Goal: Browse casually

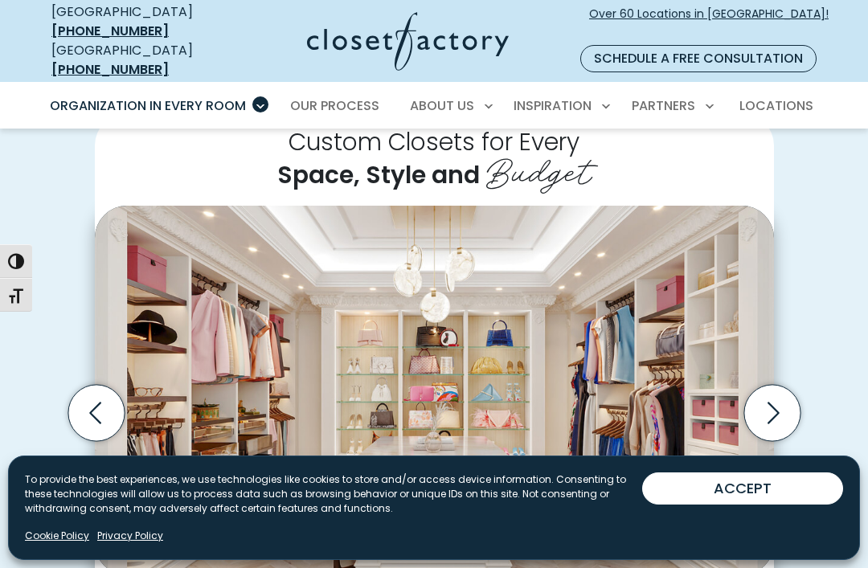
scroll to position [457, 0]
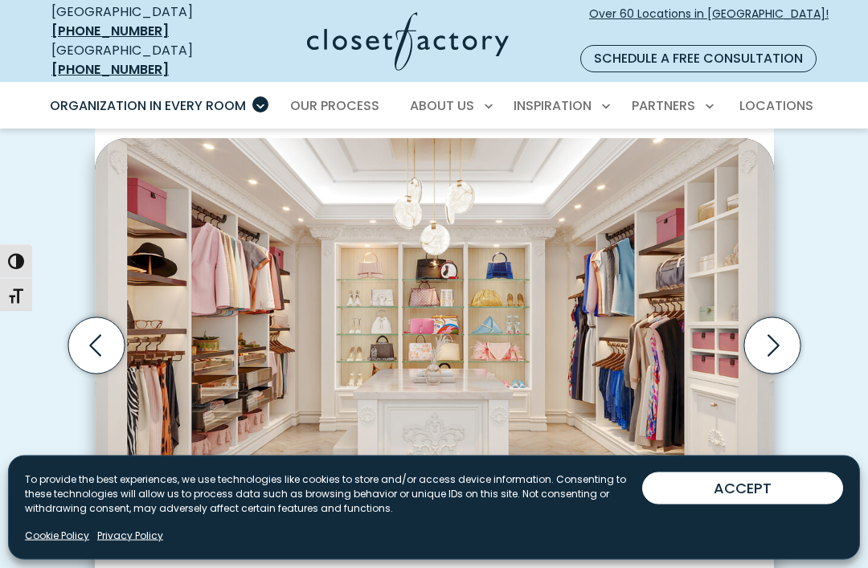
click at [768, 318] on icon "Next slide" at bounding box center [771, 346] width 56 height 56
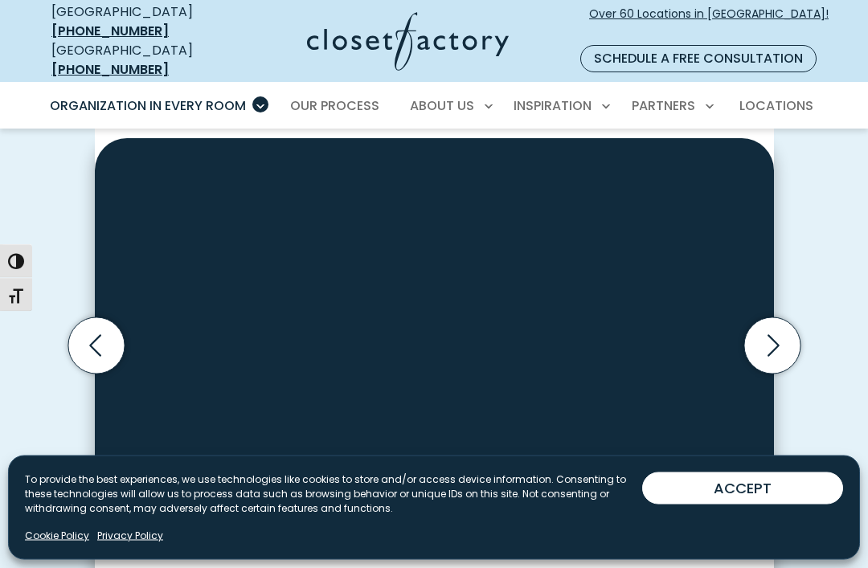
scroll to position [458, 0]
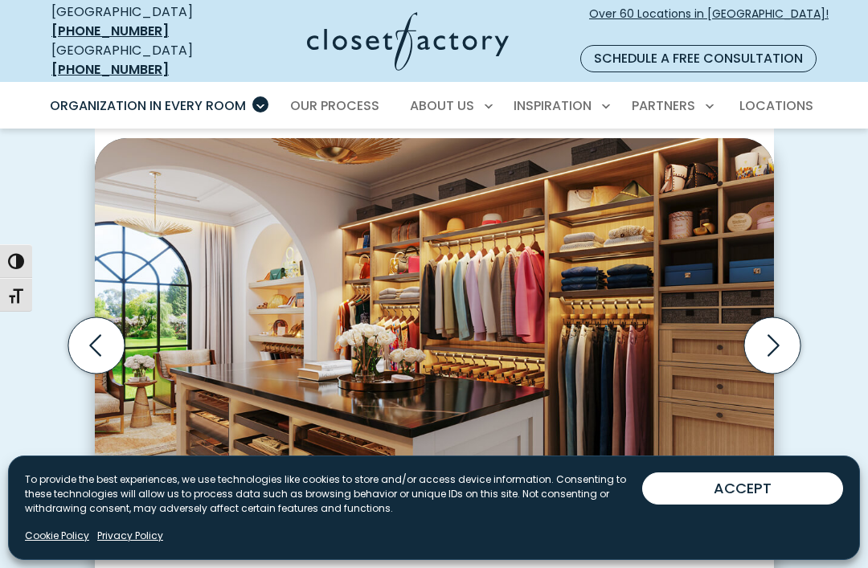
click at [768, 317] on icon "Next slide" at bounding box center [771, 345] width 56 height 56
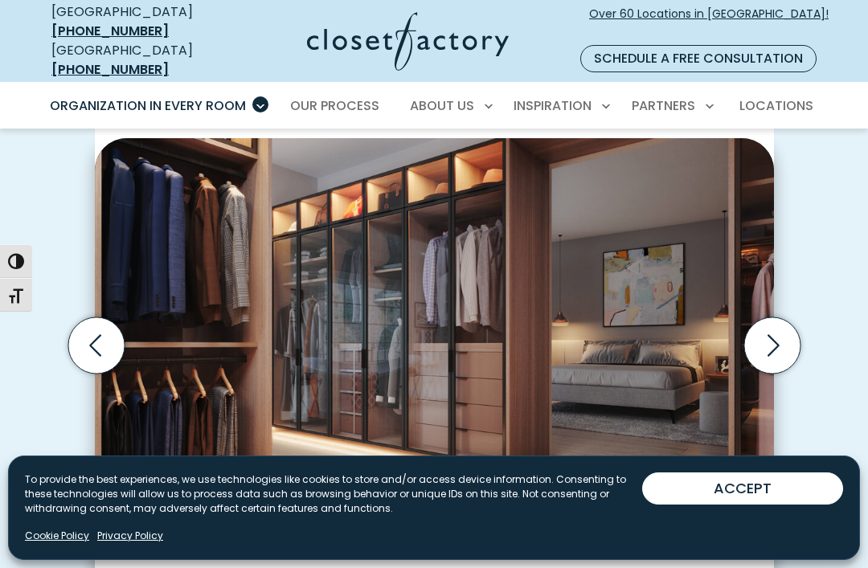
click at [769, 317] on icon "Next slide" at bounding box center [771, 345] width 56 height 56
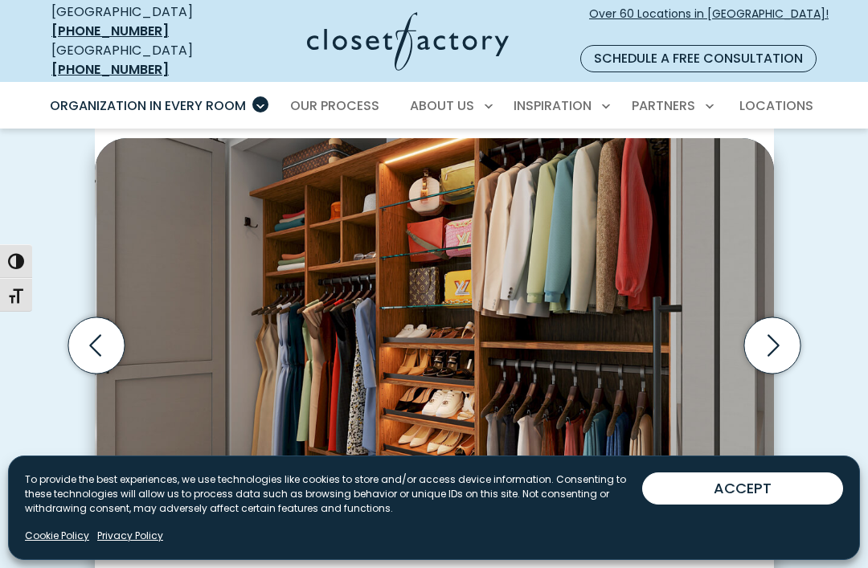
click at [772, 317] on icon "Next slide" at bounding box center [771, 345] width 56 height 56
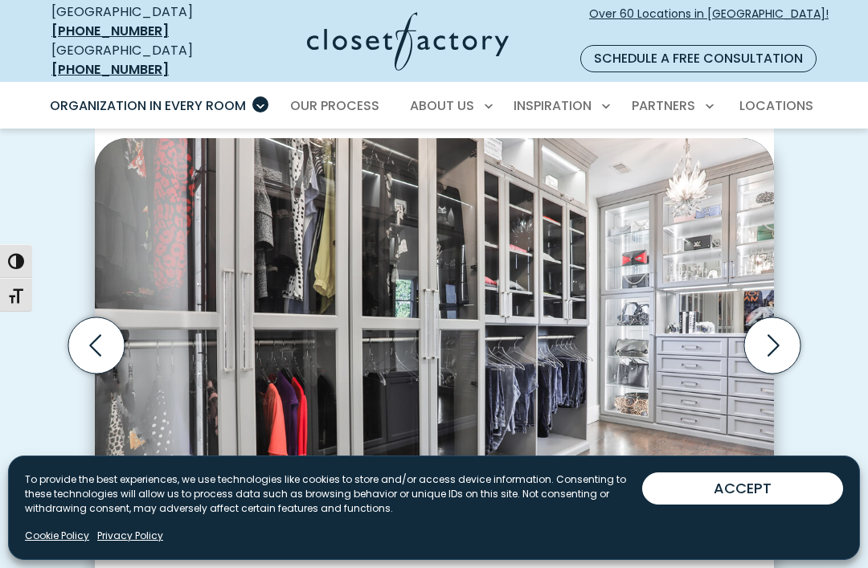
click at [103, 317] on icon "Previous slide" at bounding box center [96, 345] width 56 height 56
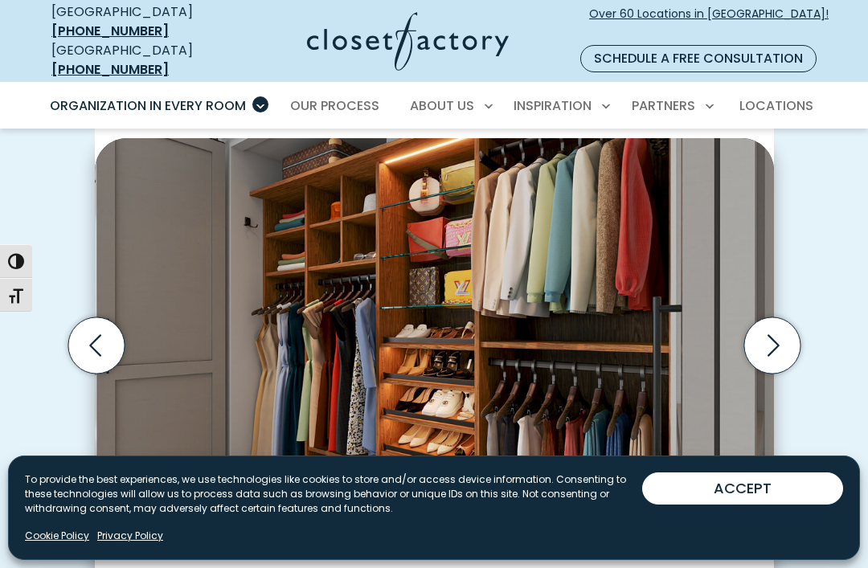
click at [780, 317] on icon "Next slide" at bounding box center [771, 345] width 56 height 56
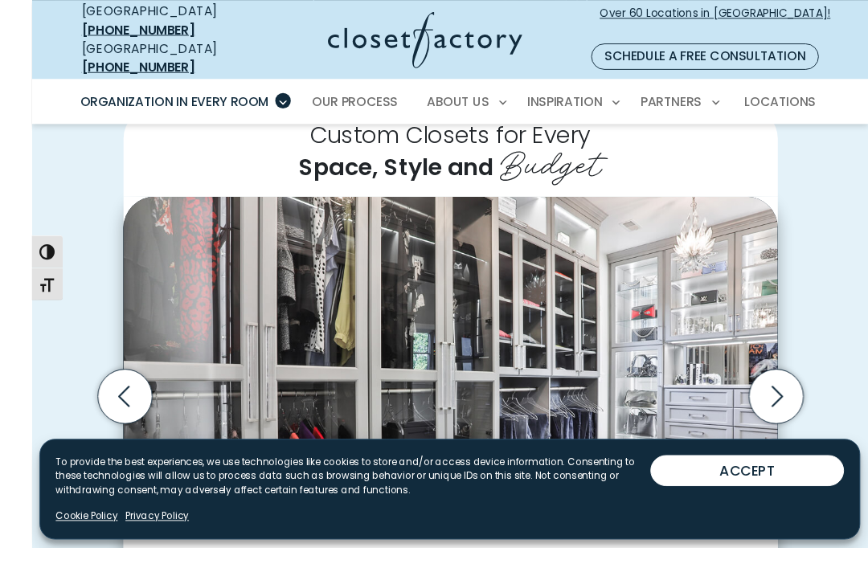
scroll to position [437, 0]
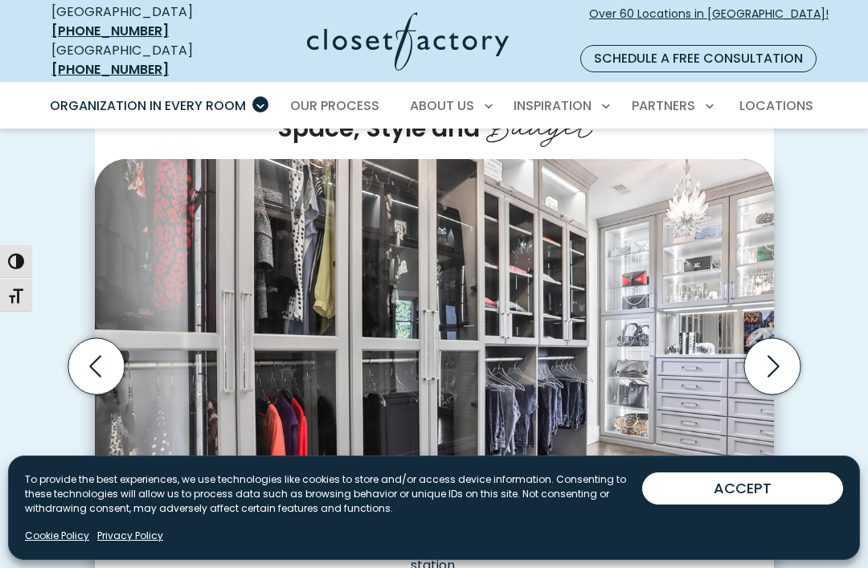
click at [770, 338] on icon "Next slide" at bounding box center [771, 366] width 56 height 56
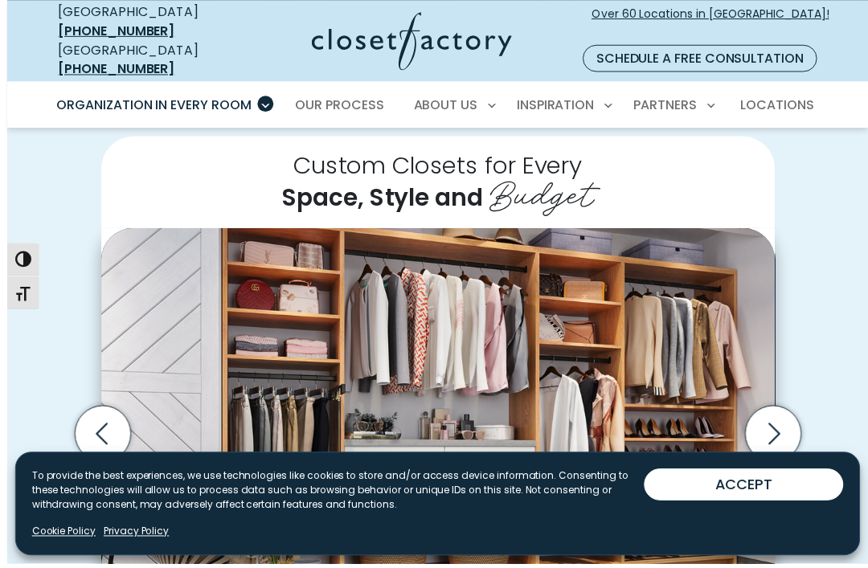
scroll to position [403, 0]
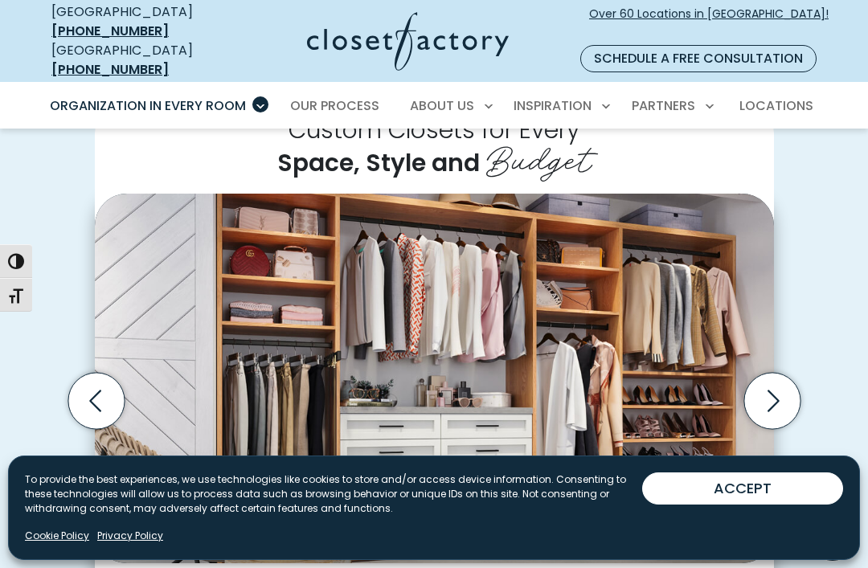
click at [772, 373] on icon "Next slide" at bounding box center [771, 401] width 56 height 56
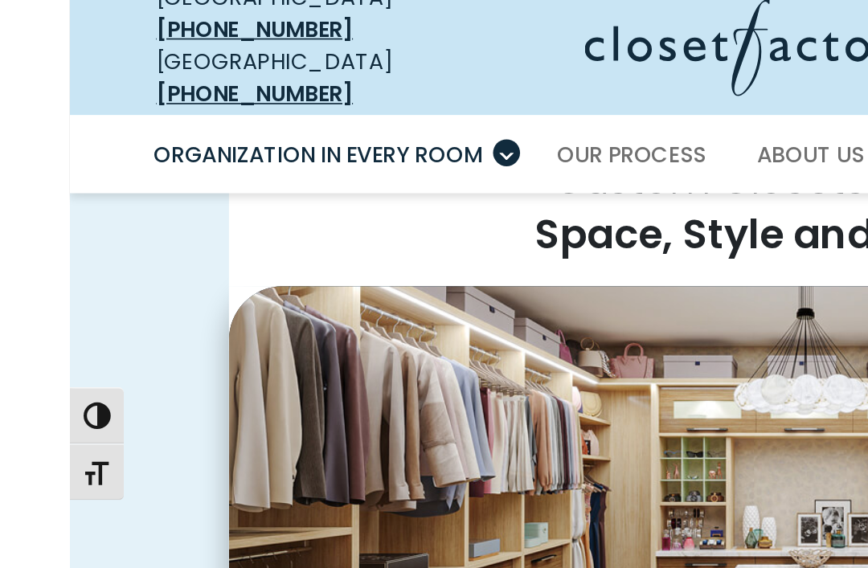
scroll to position [399, 0]
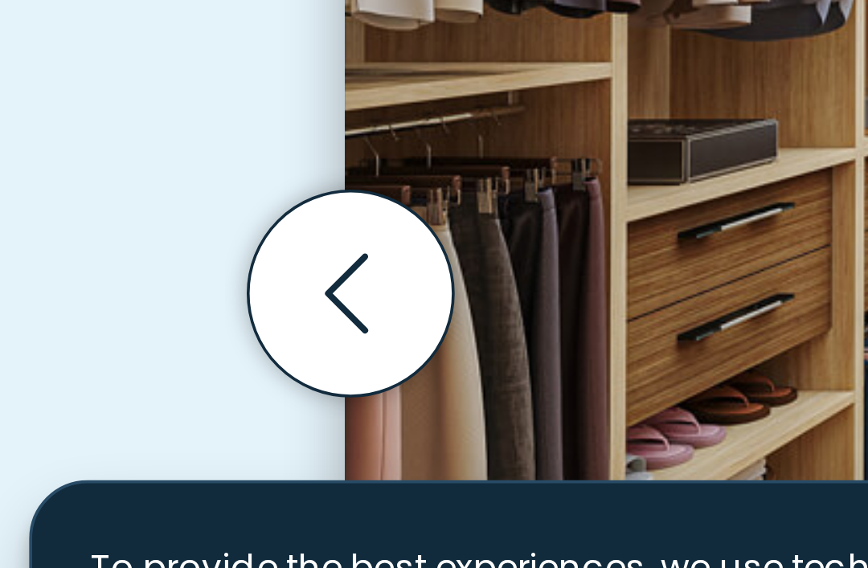
click at [95, 376] on icon "Previous slide" at bounding box center [96, 404] width 56 height 56
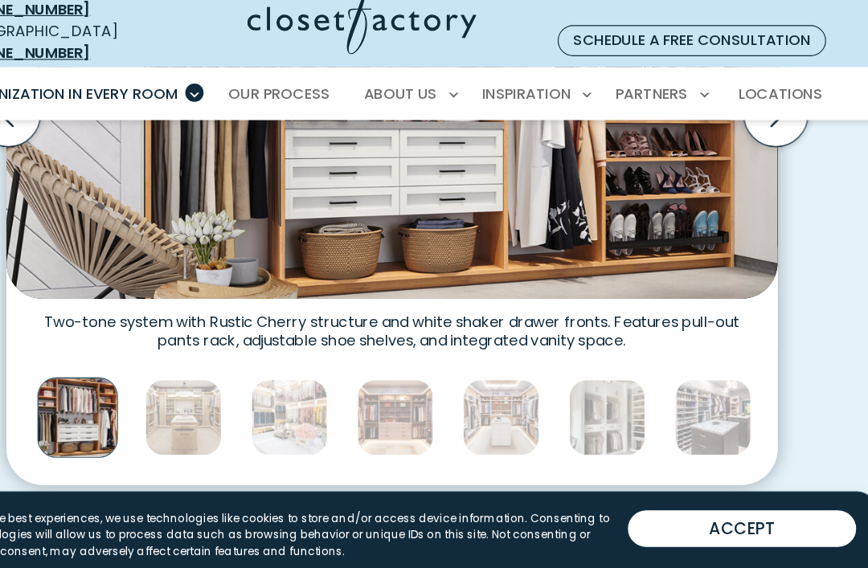
scroll to position [682, 0]
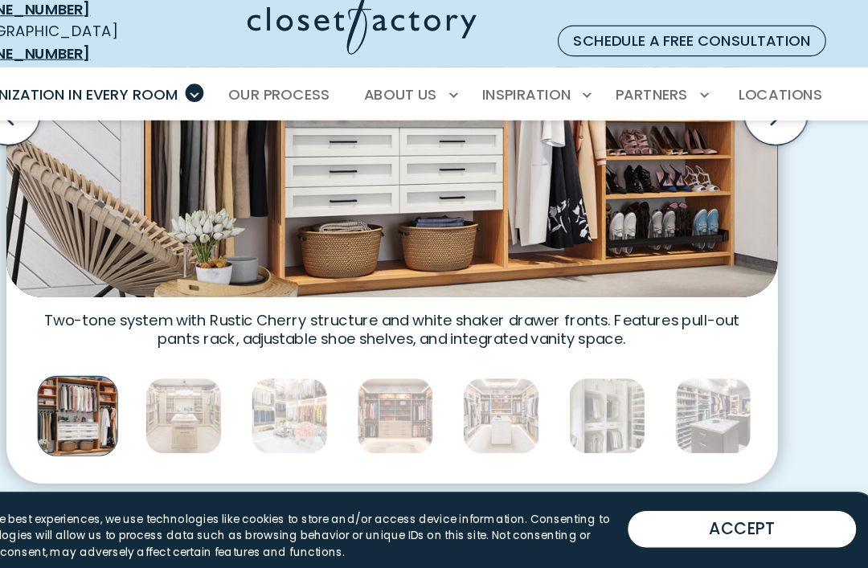
click at [683, 355] on img "Thumbnail Gallery" at bounding box center [717, 389] width 68 height 68
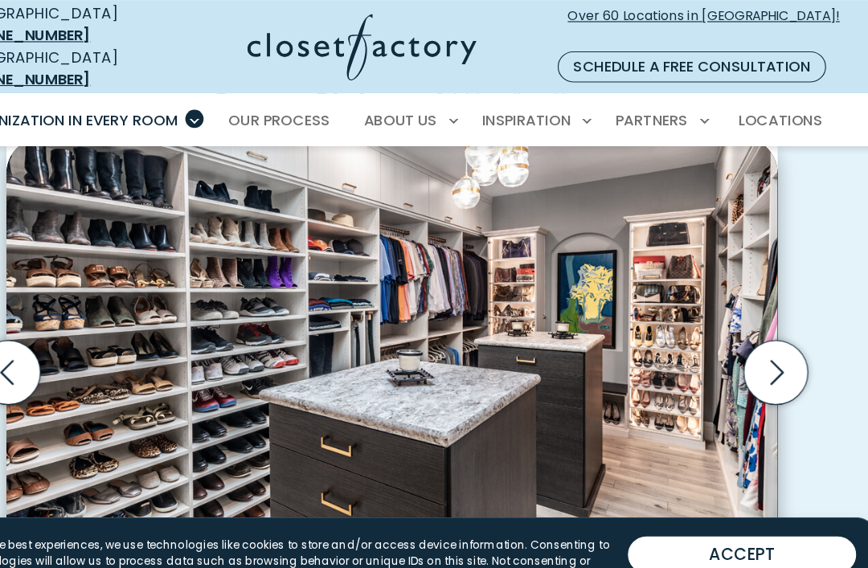
scroll to position [475, 0]
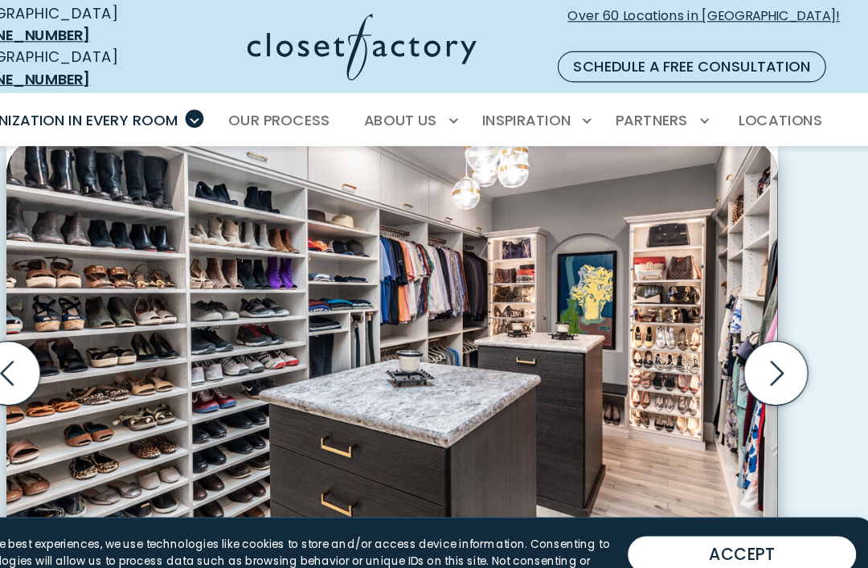
click at [743, 301] on icon "Next slide" at bounding box center [771, 329] width 56 height 56
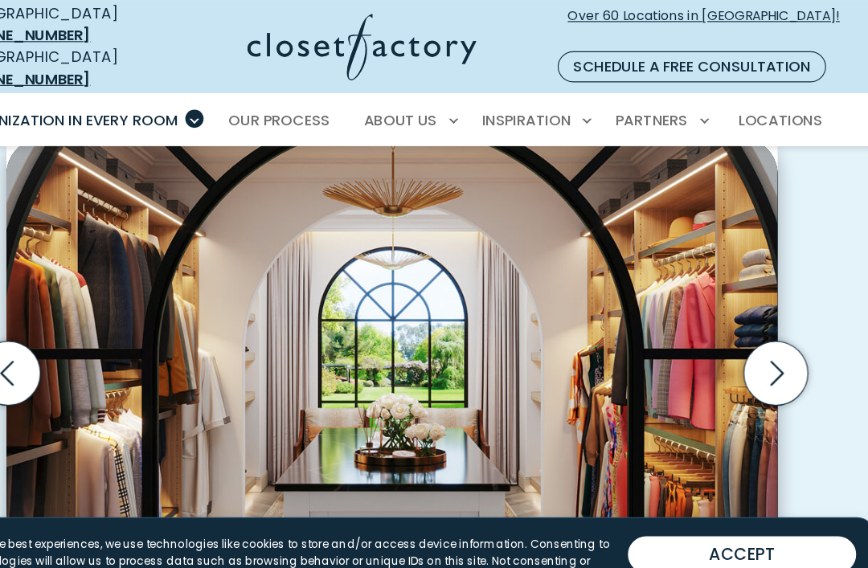
click at [743, 301] on icon "Next slide" at bounding box center [771, 329] width 56 height 56
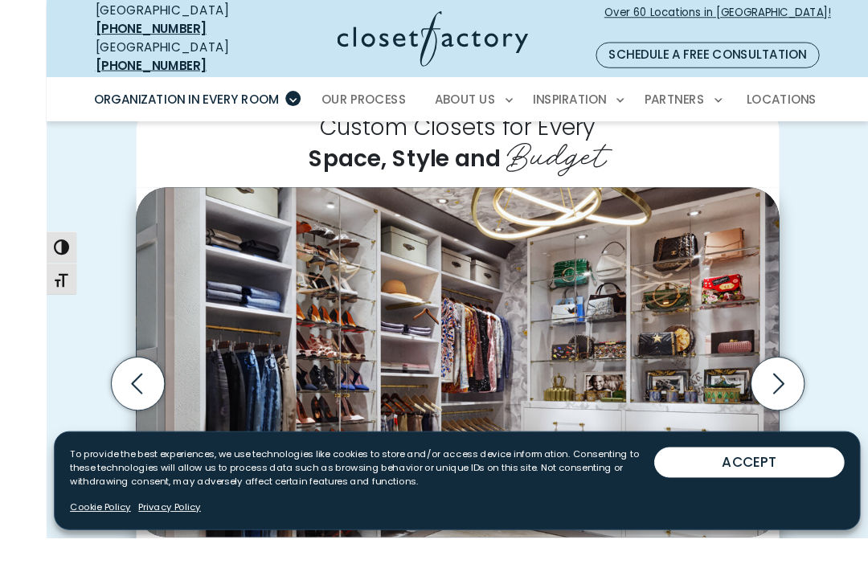
scroll to position [430, 0]
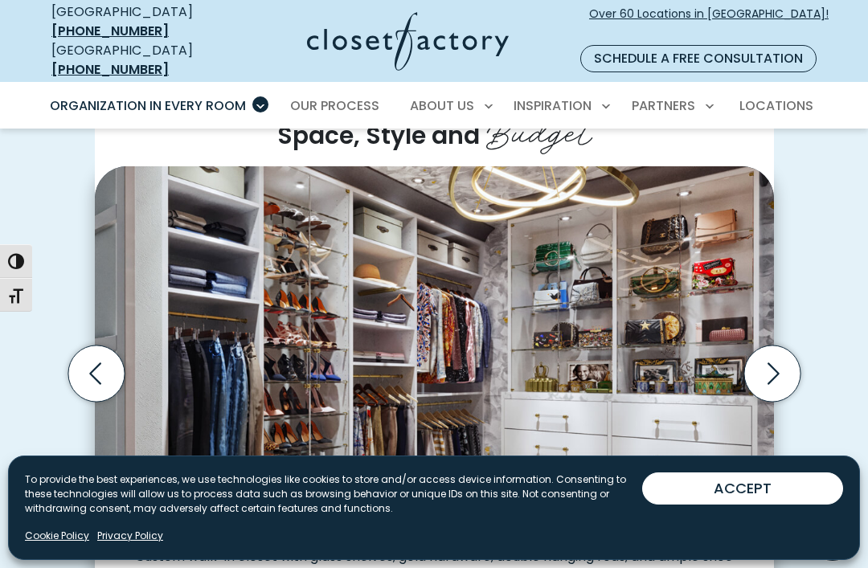
click at [772, 346] on icon "Next slide" at bounding box center [771, 374] width 56 height 56
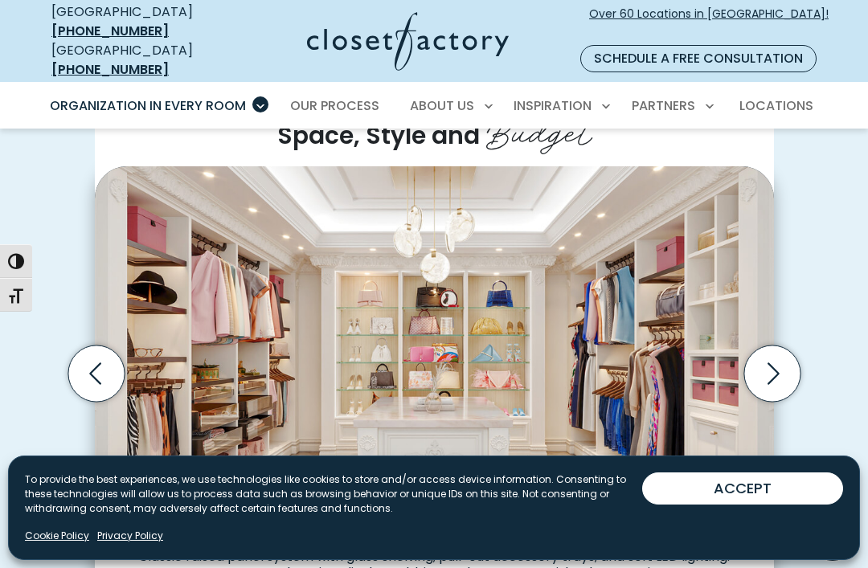
click at [774, 362] on icon "Next slide" at bounding box center [774, 373] width 12 height 22
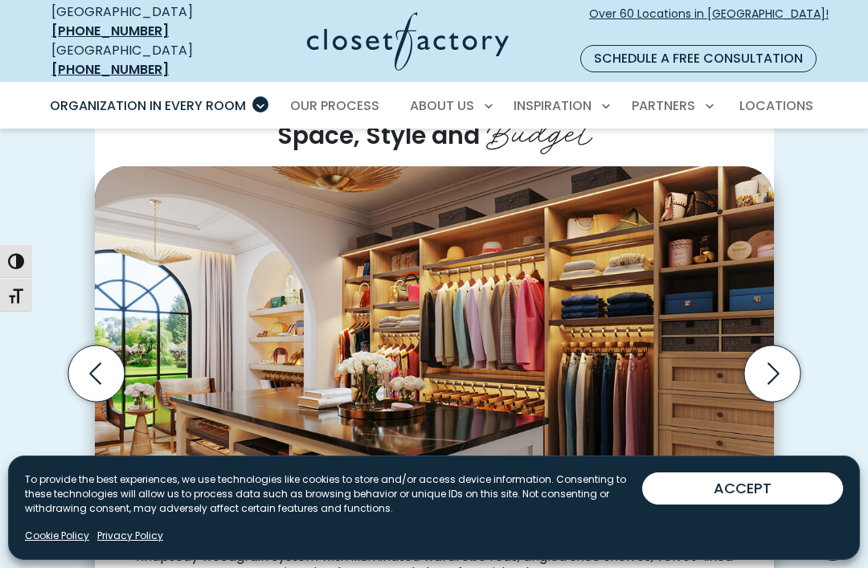
click at [768, 346] on icon "Next slide" at bounding box center [771, 374] width 56 height 56
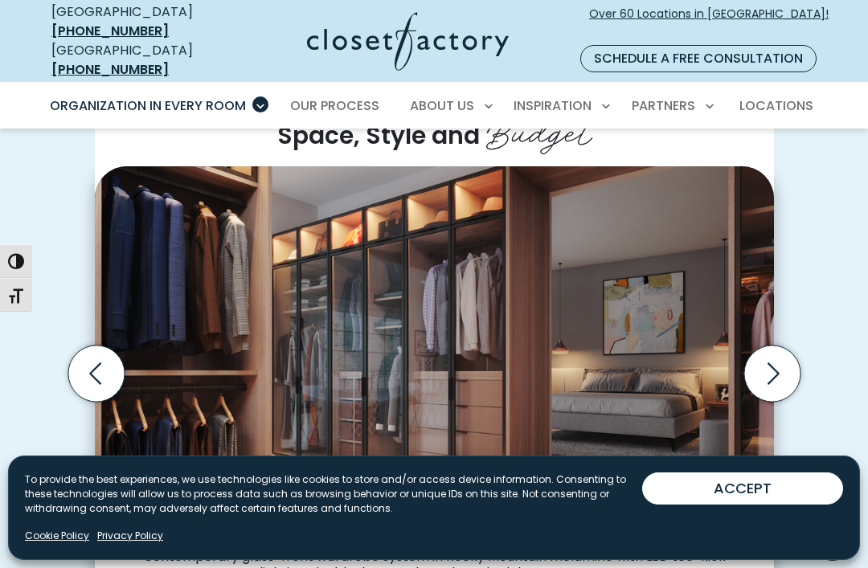
click at [772, 346] on icon "Next slide" at bounding box center [771, 374] width 56 height 56
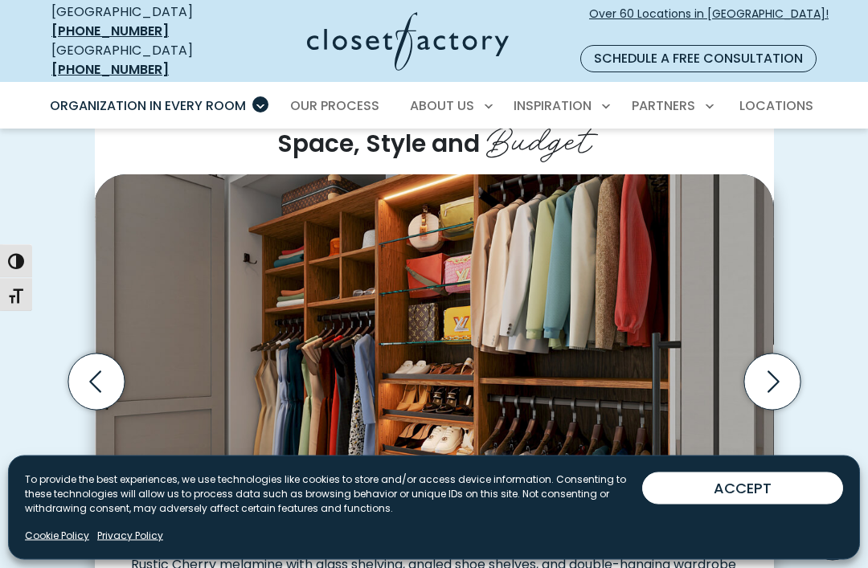
scroll to position [419, 0]
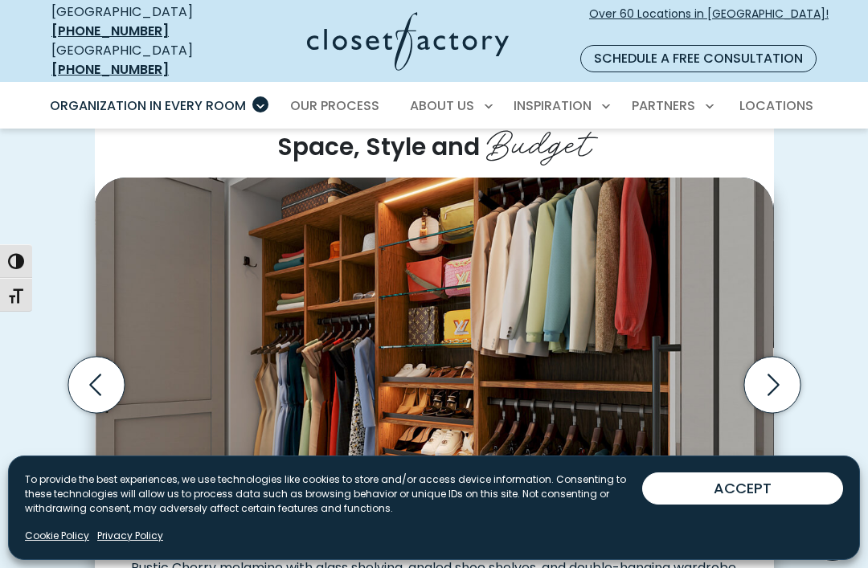
click at [778, 357] on icon "Next slide" at bounding box center [771, 385] width 56 height 56
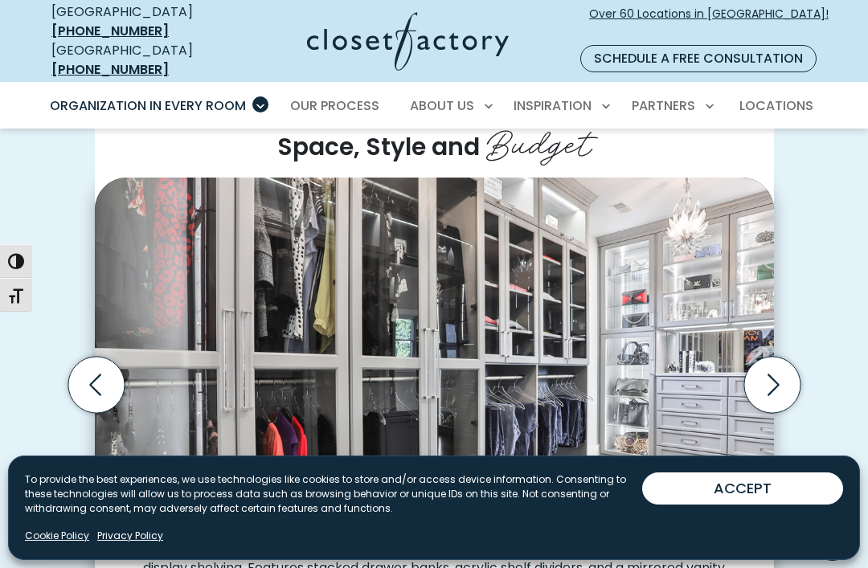
click at [776, 374] on icon "Next slide" at bounding box center [774, 385] width 12 height 22
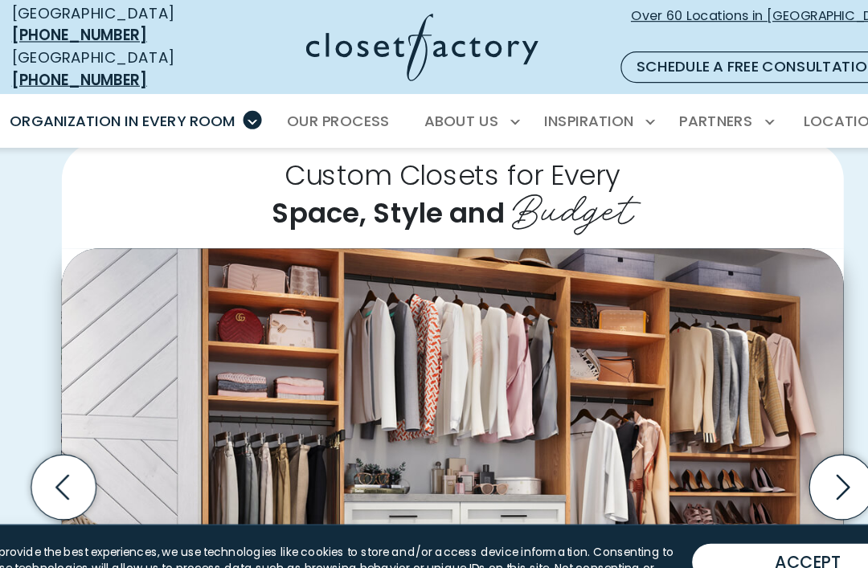
scroll to position [376, 0]
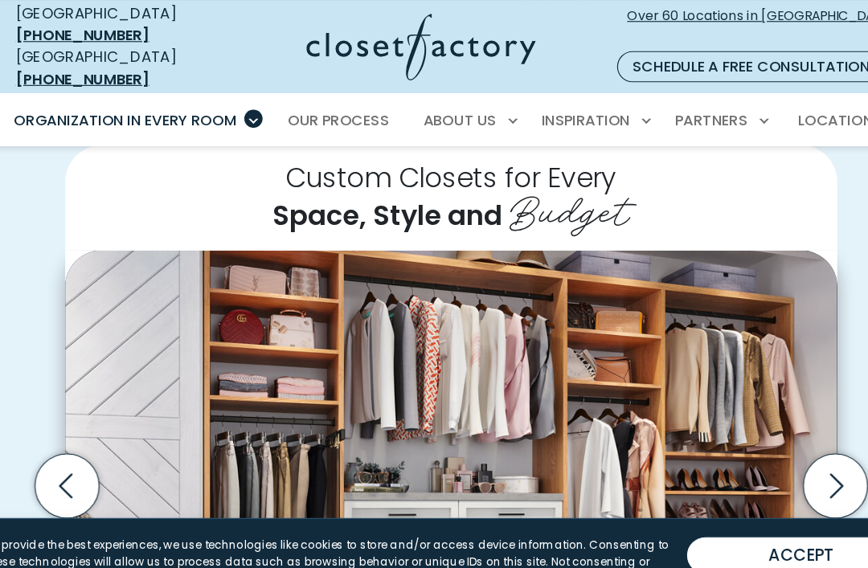
click at [743, 399] on icon "Next slide" at bounding box center [771, 427] width 56 height 56
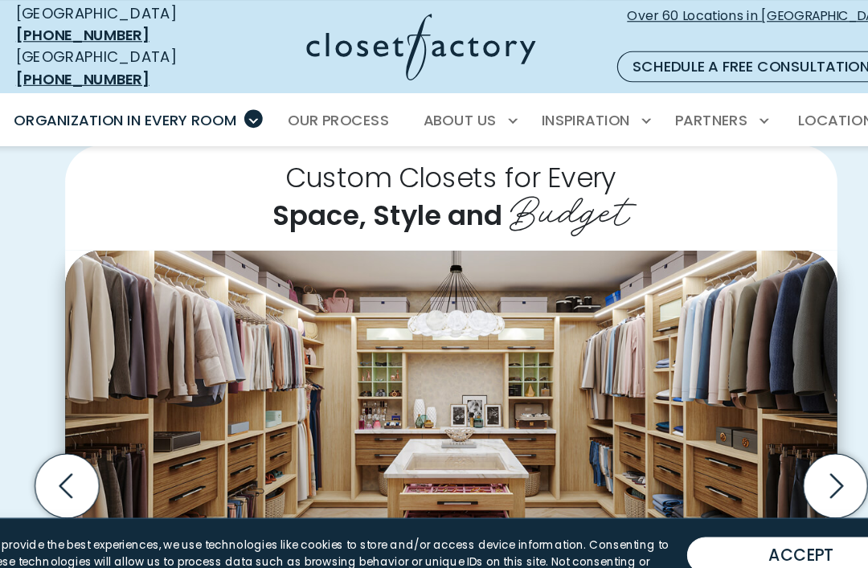
click at [743, 399] on icon "Next slide" at bounding box center [771, 427] width 56 height 56
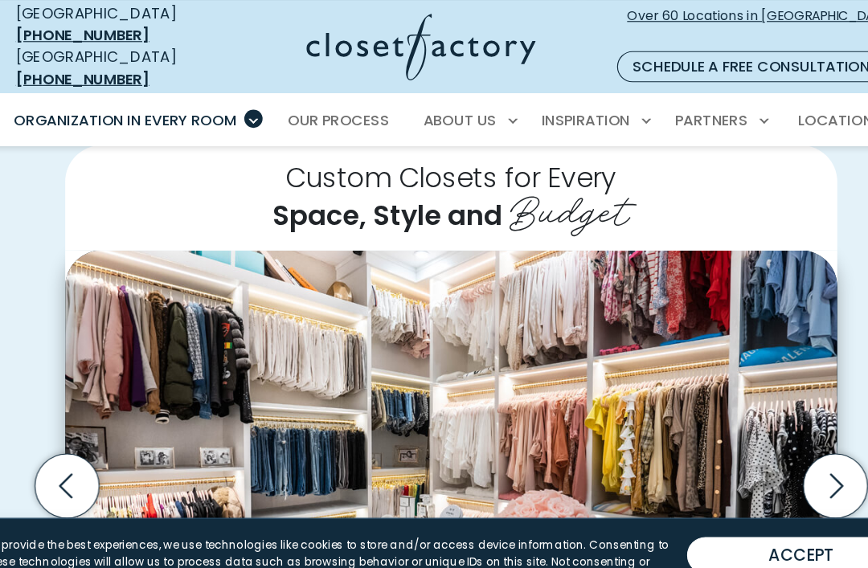
scroll to position [373, 0]
